Goal: Find specific page/section: Find specific page/section

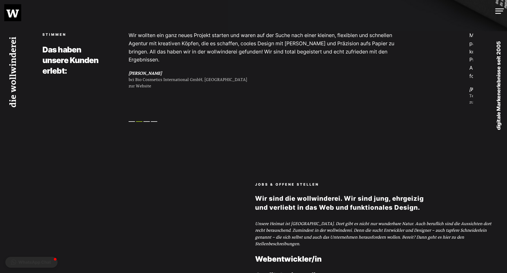
scroll to position [1560, 0]
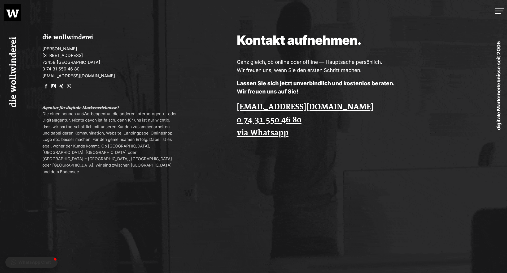
drag, startPoint x: 178, startPoint y: 97, endPoint x: 220, endPoint y: 209, distance: 119.3
click at [495, 15] on link "MENU" at bounding box center [493, 11] width 25 height 22
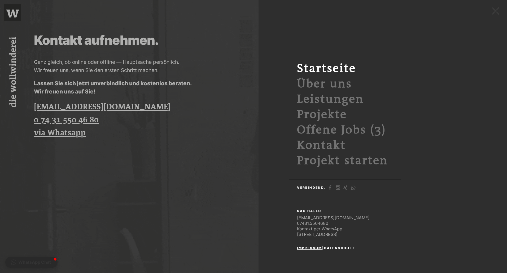
click at [322, 250] on link "Impressum" at bounding box center [309, 248] width 25 height 4
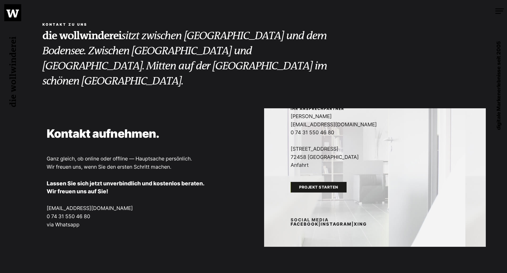
scroll to position [327, 0]
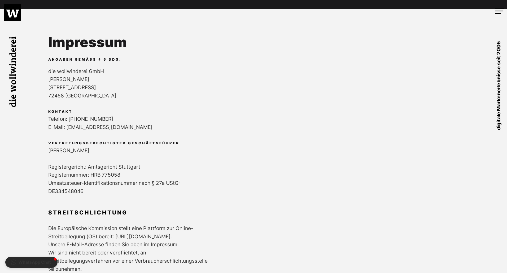
click at [222, 165] on p "Registergericht: Amtsgericht Stuttgart Registernummer: HRB 775058 Umsatzsteuer-…" at bounding box center [253, 175] width 411 height 41
drag, startPoint x: 137, startPoint y: 81, endPoint x: 133, endPoint y: 84, distance: 5.1
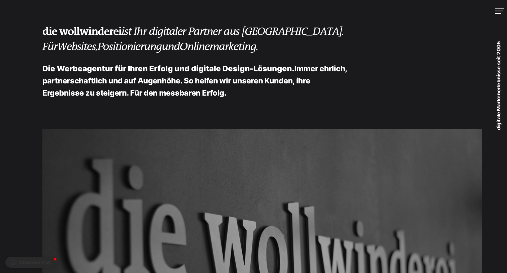
drag, startPoint x: 191, startPoint y: 106, endPoint x: 160, endPoint y: 28, distance: 83.8
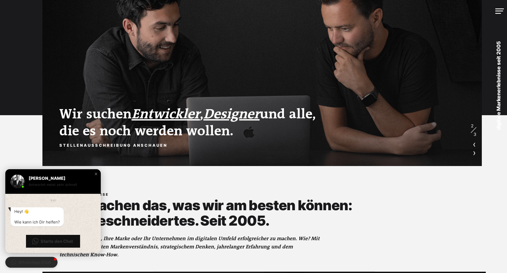
scroll to position [186, 0]
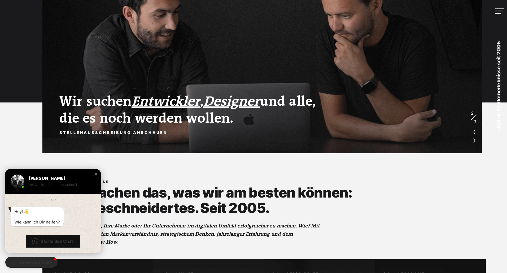
drag, startPoint x: 156, startPoint y: 128, endPoint x: 158, endPoint y: 120, distance: 8.2
click at [158, 120] on h2 "Wir suchen Entwickler , Designer und alle, die es noch werden wollen." at bounding box center [212, 110] width 307 height 34
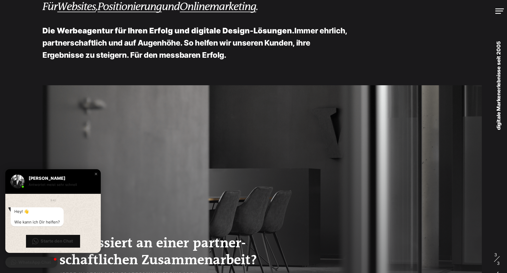
scroll to position [0, 0]
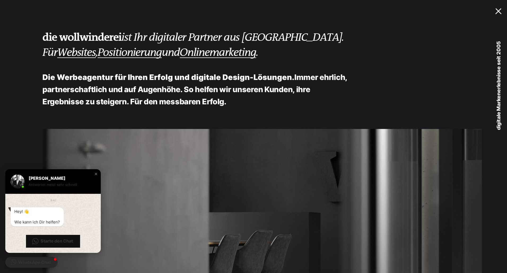
click at [494, 9] on link "MENU" at bounding box center [493, 11] width 25 height 22
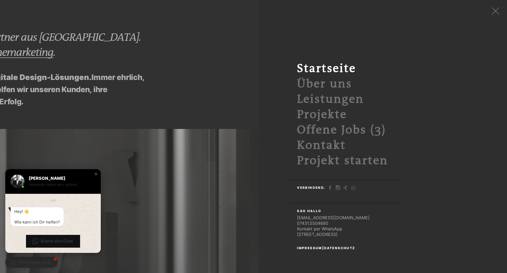
click at [309, 251] on div "Navigation überspringen Startseite Über uns Leistungen Projekte Offene Jobs (3)…" at bounding box center [473, 136] width 431 height 273
click at [308, 250] on link "Impressum" at bounding box center [309, 248] width 25 height 4
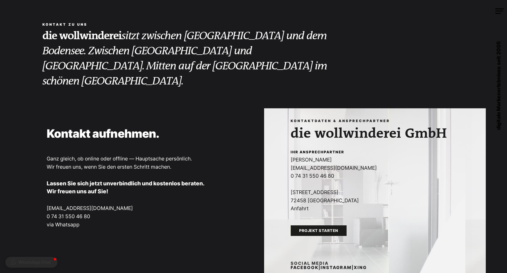
drag, startPoint x: 173, startPoint y: 96, endPoint x: 172, endPoint y: 9, distance: 86.4
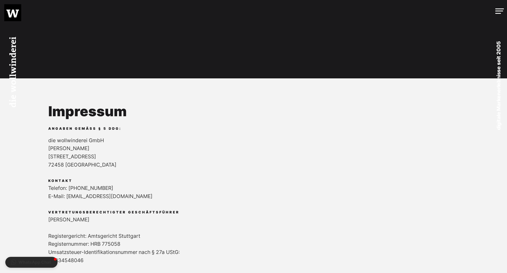
scroll to position [318, 0]
